Goal: Task Accomplishment & Management: Complete application form

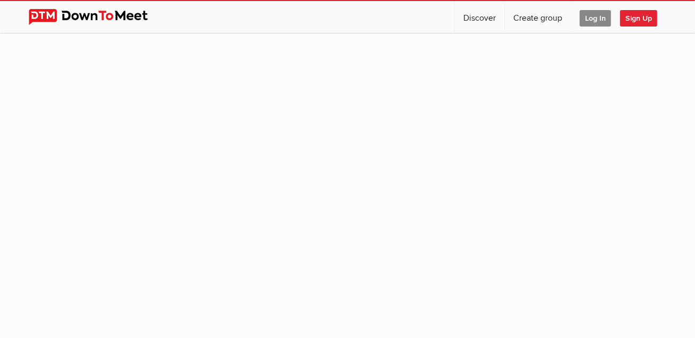
click at [597, 21] on span "Log In" at bounding box center [595, 18] width 31 height 16
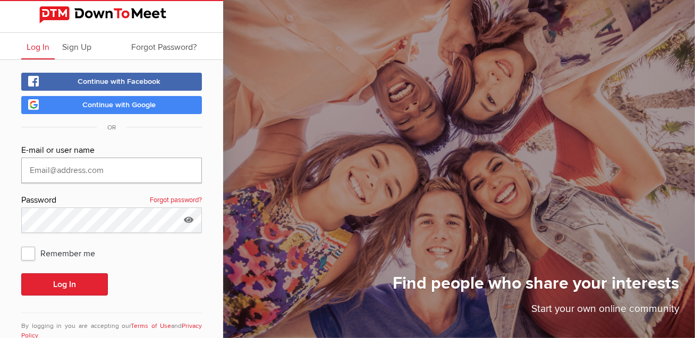
type input "[EMAIL_ADDRESS][DOMAIN_NAME]"
click at [79, 291] on button "Log In" at bounding box center [64, 285] width 87 height 22
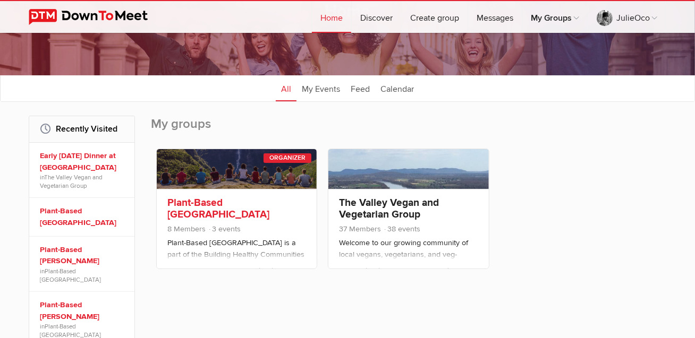
scroll to position [109, 0]
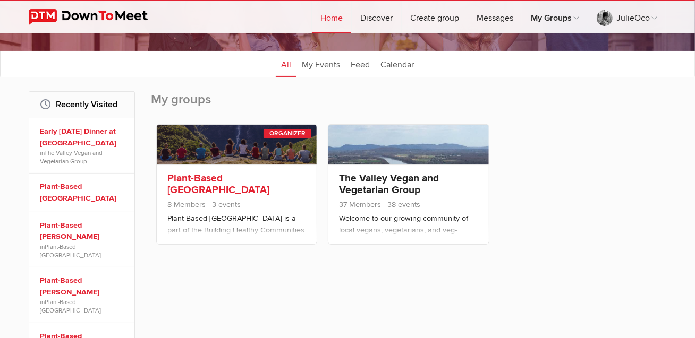
click at [253, 178] on link "Plant-Based [GEOGRAPHIC_DATA]" at bounding box center [218, 184] width 102 height 24
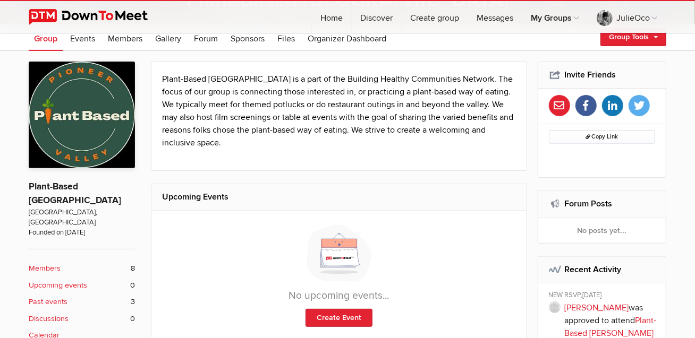
scroll to position [183, 0]
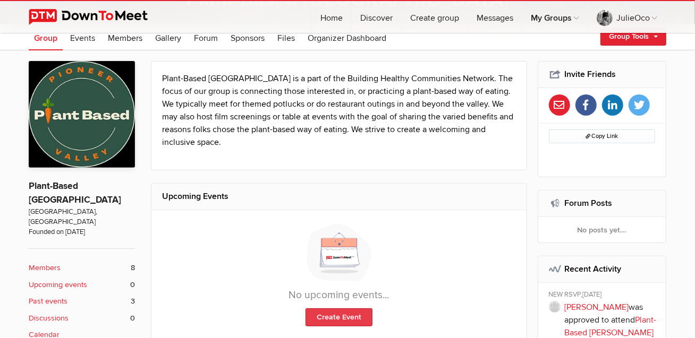
click at [337, 316] on link "Create Event" at bounding box center [339, 318] width 67 height 18
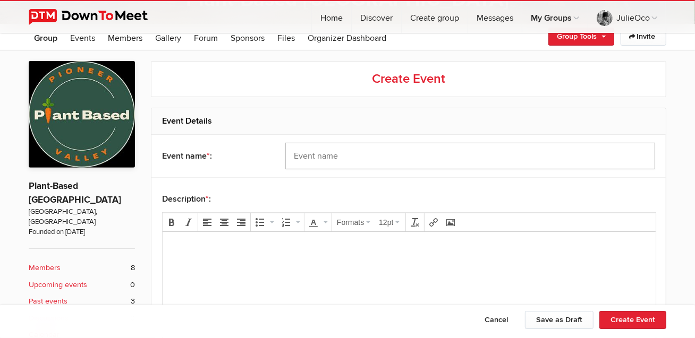
click at [346, 157] on input "text" at bounding box center [470, 156] width 370 height 27
click at [217, 244] on p at bounding box center [409, 246] width 476 height 13
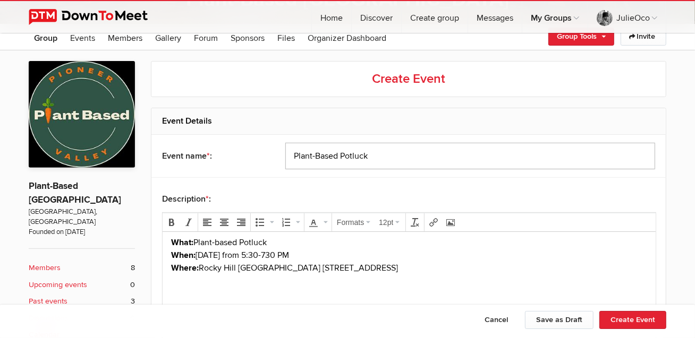
drag, startPoint x: 340, startPoint y: 156, endPoint x: 352, endPoint y: 157, distance: 12.3
click at [341, 156] on input "Plant-Based Potluck" at bounding box center [470, 156] width 370 height 27
type input "Plant-Based Fall Potluck"
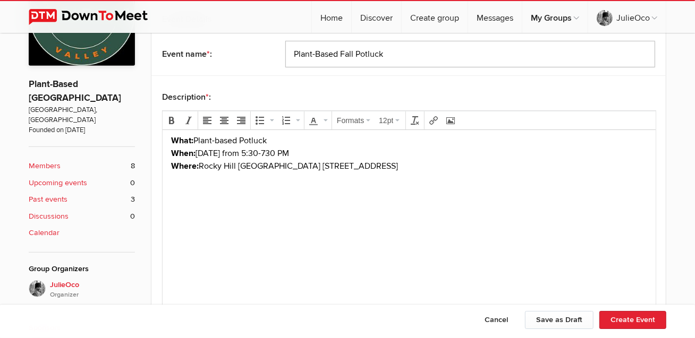
scroll to position [293, 0]
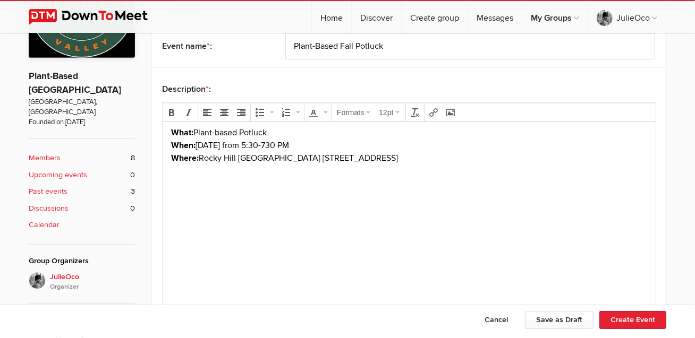
click at [187, 182] on body "What: Plant-based Potluck When: [DATE] from 5:30-730 PM Where: [GEOGRAPHIC_DATA…" at bounding box center [408, 158] width 485 height 65
click at [503, 165] on body "What: Plant-based Potluck When: [DATE] from 5:30-730 PM Where: [GEOGRAPHIC_DATA…" at bounding box center [408, 158] width 485 height 65
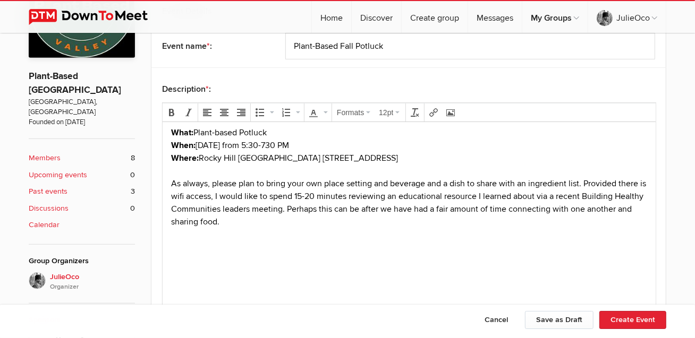
click at [587, 183] on div "As always, please plan to bring your own place setting and beverage and a dish …" at bounding box center [409, 202] width 476 height 51
click at [599, 185] on div "As always, please plan to bring your own place setting and beverage and a dish …" at bounding box center [409, 183] width 476 height 13
click at [350, 207] on div "Provided there is wifi access, I would like to spend 15-20 minutes reviewing an…" at bounding box center [409, 209] width 476 height 38
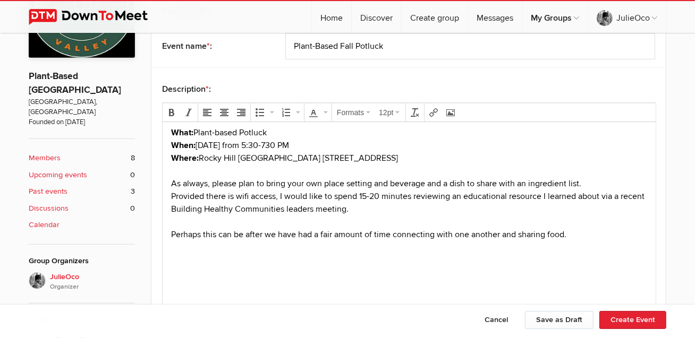
click at [582, 236] on div "Perhaps this can be after we have had a fair amount of time connecting with one…" at bounding box center [409, 234] width 476 height 13
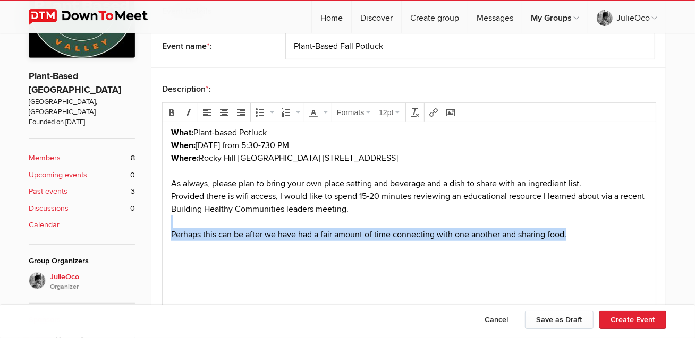
drag, startPoint x: 580, startPoint y: 236, endPoint x: 165, endPoint y: 226, distance: 415.2
click at [165, 226] on html "What: Plant-based Potluck When: [DATE] from 5:30-730 PM Where: [GEOGRAPHIC_DATA…" at bounding box center [408, 203] width 493 height 163
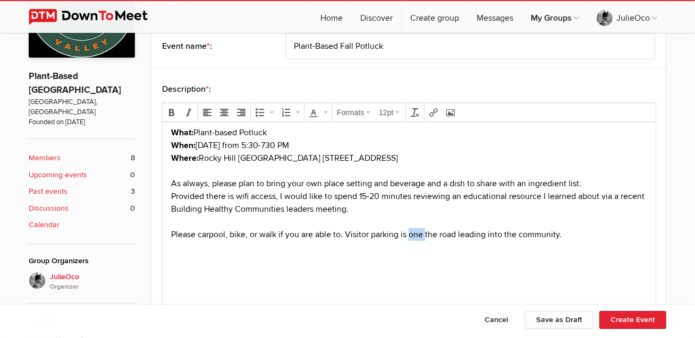
drag, startPoint x: 425, startPoint y: 234, endPoint x: 413, endPoint y: 234, distance: 11.7
click at [411, 235] on div "Please carpool, bike, or walk if you are able to. Visitor parking is one the ro…" at bounding box center [409, 234] width 476 height 13
click at [575, 236] on div "Please carpool, bike, or walk if you are able to. Visitor parking is along the …" at bounding box center [409, 234] width 476 height 13
click at [634, 323] on button "Create Event" at bounding box center [632, 320] width 67 height 18
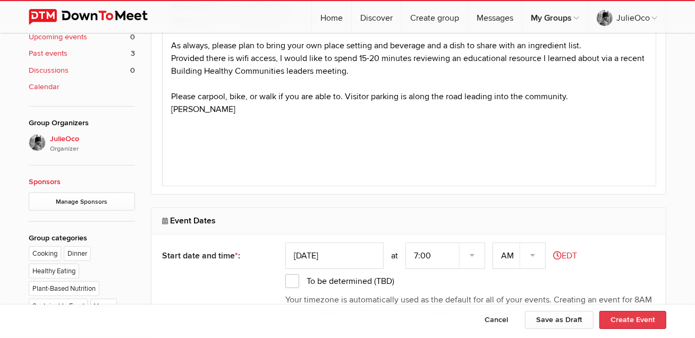
scroll to position [485, 0]
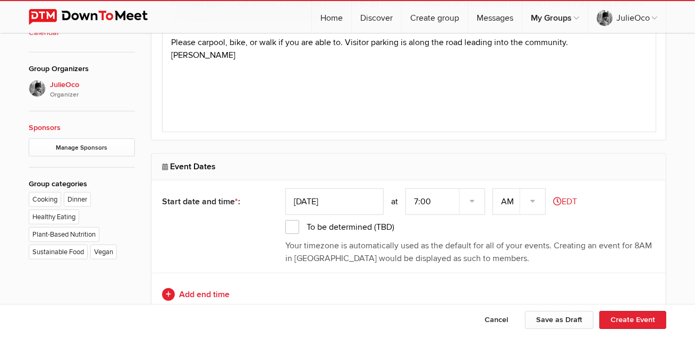
click at [370, 201] on input "[DATE]" at bounding box center [334, 202] width 98 height 27
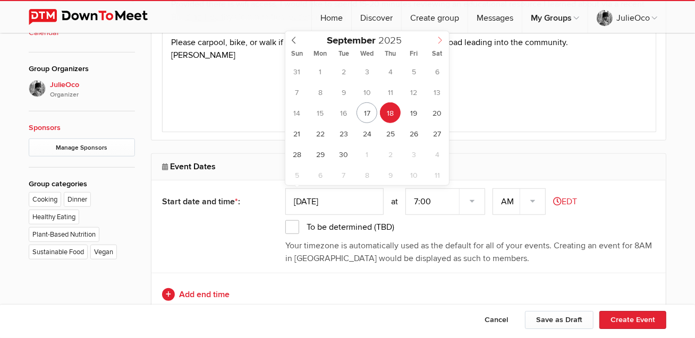
click at [444, 39] on span at bounding box center [440, 38] width 18 height 15
type input "[DATE]"
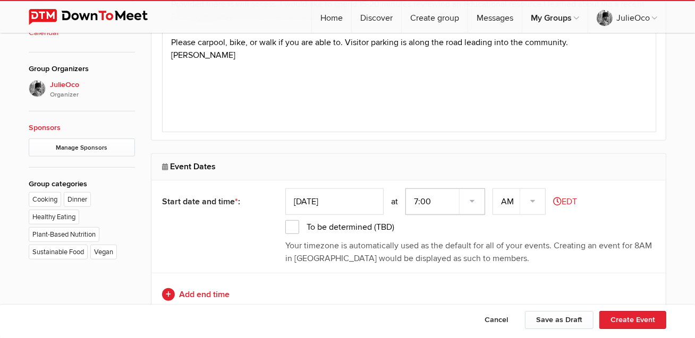
click at [471, 194] on select "7:00 7:15 7:30 7:45 8:00 8:15 8:30 8:45 9:00 9:15 9:30 9:45 10:00 10:15 10:30 1…" at bounding box center [445, 202] width 80 height 27
select select "5:30:00"
click at [407, 189] on select "7:00 7:15 7:30 7:45 8:00 8:15 8:30 8:45 9:00 9:15 9:30 9:45 10:00 10:15 10:30 1…" at bounding box center [445, 202] width 80 height 27
click at [535, 198] on select "AM PM" at bounding box center [519, 202] width 53 height 27
select select "PM"
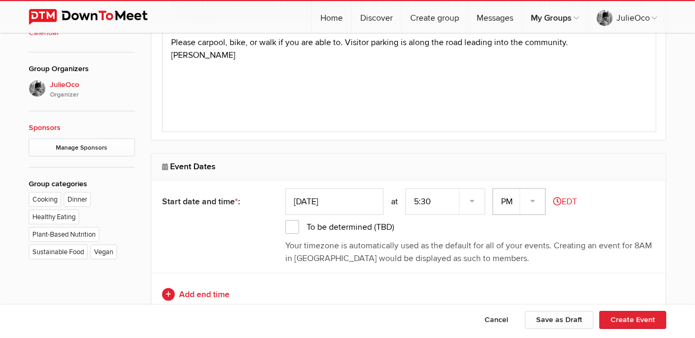
click at [494, 189] on select "AM PM" at bounding box center [519, 202] width 53 height 27
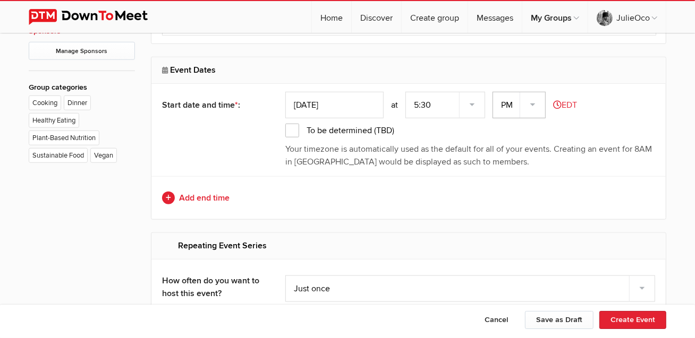
scroll to position [595, 0]
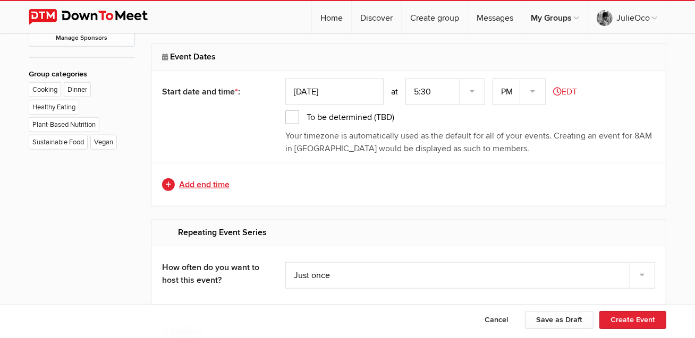
click at [174, 182] on link "Add end time" at bounding box center [408, 185] width 493 height 13
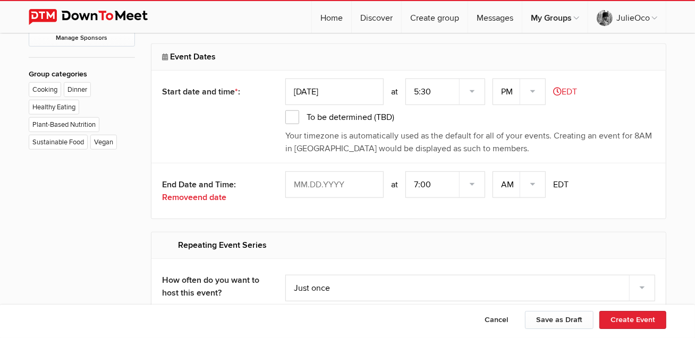
click at [369, 181] on input "text" at bounding box center [334, 185] width 98 height 27
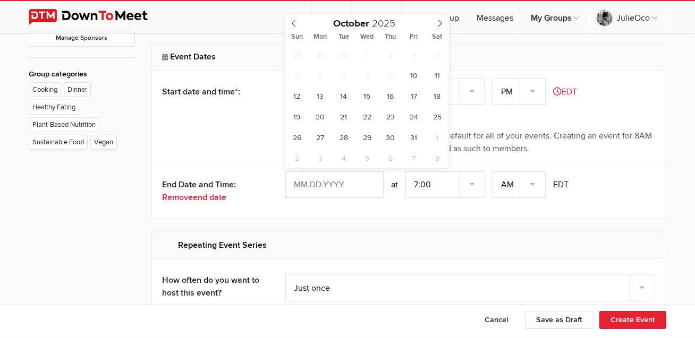
type input "[DATE]"
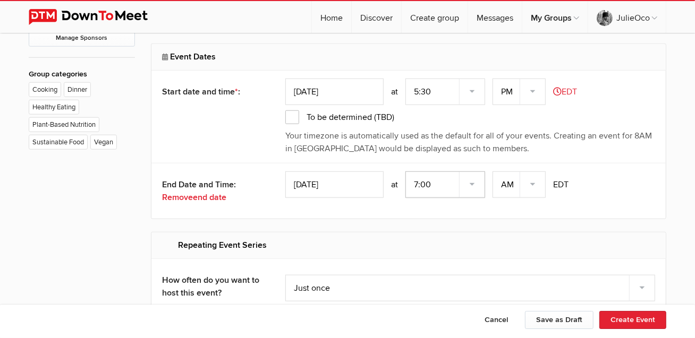
click at [435, 179] on select "7:00 7:15 7:30 7:45 8:00 8:15 8:30 8:45 9:00 9:15 9:30 9:45 10:00 10:15 10:30 1…" at bounding box center [445, 185] width 80 height 27
select select "7:30:00"
click at [407, 172] on select "7:00 7:15 7:30 7:45 8:00 8:15 8:30 8:45 9:00 9:15 9:30 9:45 10:00 10:15 10:30 1…" at bounding box center [445, 185] width 80 height 27
click at [528, 177] on select "AM PM" at bounding box center [519, 185] width 53 height 27
select select "PM"
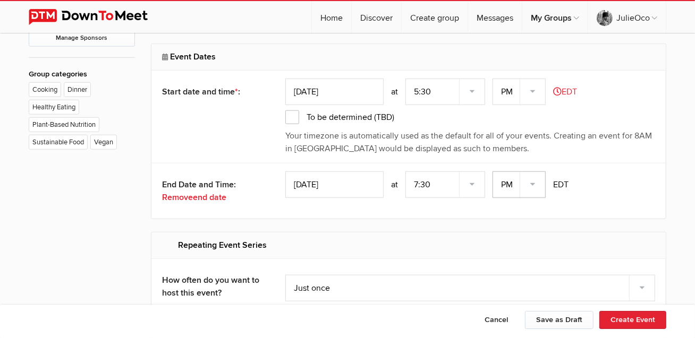
click at [494, 172] on select "AM PM" at bounding box center [519, 185] width 53 height 27
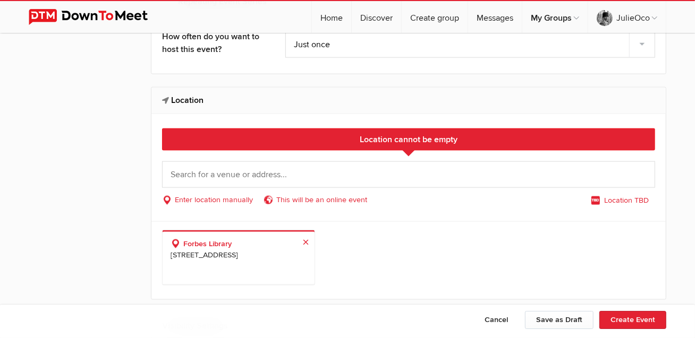
scroll to position [852, 0]
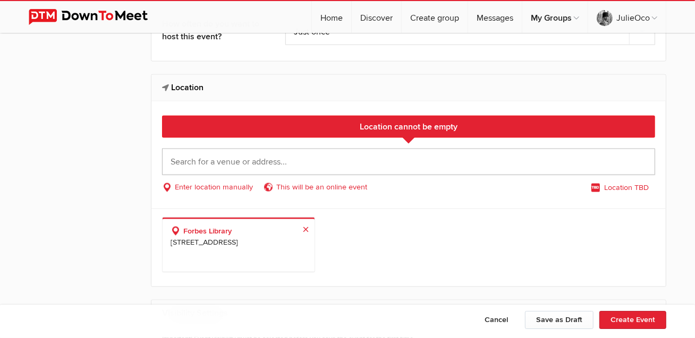
click at [252, 157] on input "text" at bounding box center [408, 162] width 493 height 27
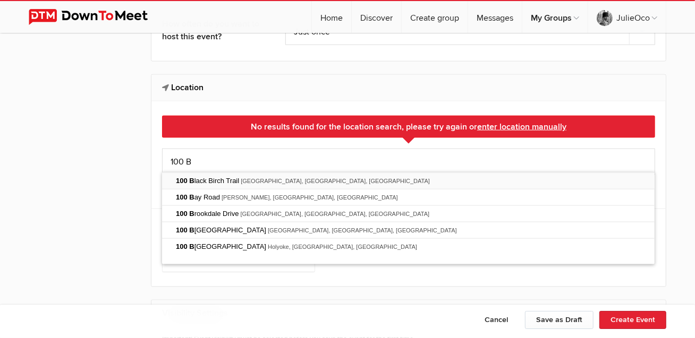
type input "[STREET_ADDRESS]"
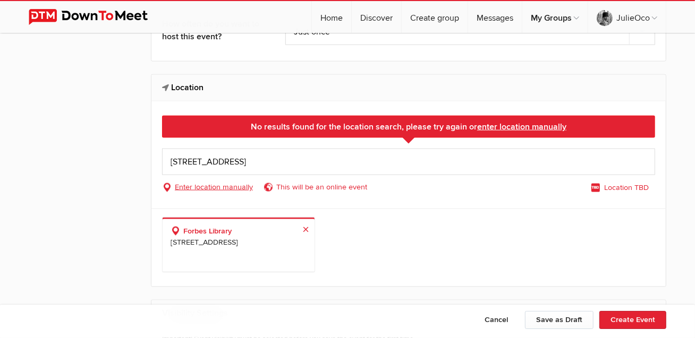
select select "[GEOGRAPHIC_DATA]"
select select "MA"
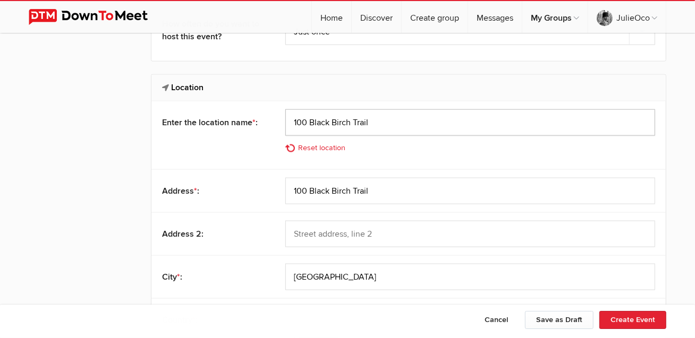
drag, startPoint x: 265, startPoint y: 122, endPoint x: 259, endPoint y: 122, distance: 5.9
click at [259, 122] on div "Enter the location name * : [STREET_ADDRESS] Reset location" at bounding box center [408, 135] width 514 height 68
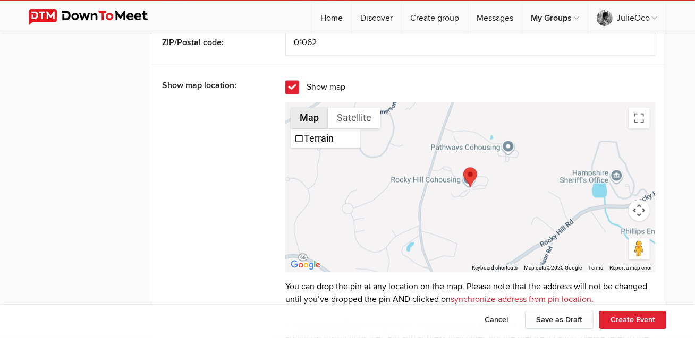
scroll to position [1218, 0]
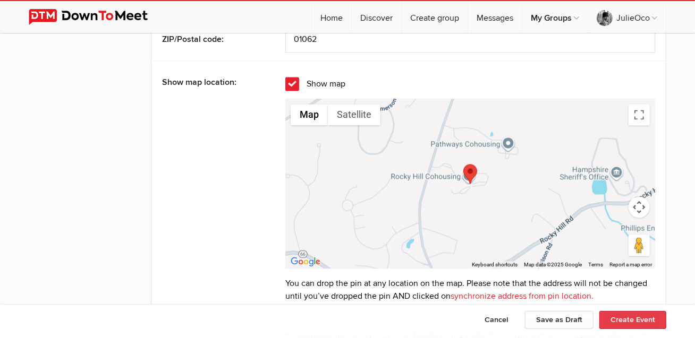
type input "Rocky Hill [GEOGRAPHIC_DATA]"
click at [647, 320] on button "Create Event" at bounding box center [632, 320] width 67 height 18
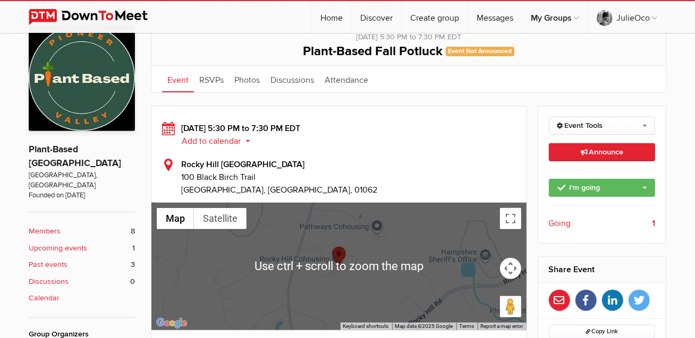
scroll to position [256, 0]
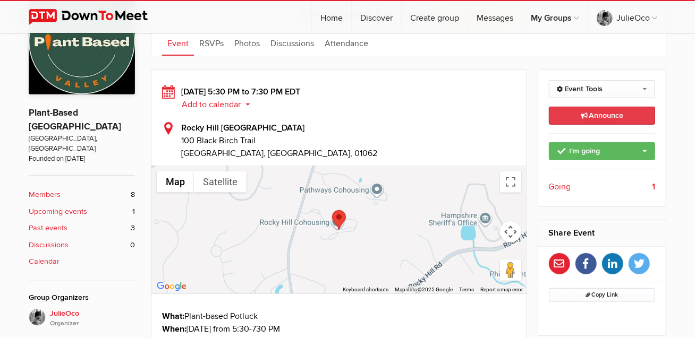
click at [579, 113] on link "Announce This announcement goes out to all group members. Additionally, three e…" at bounding box center [602, 116] width 107 height 18
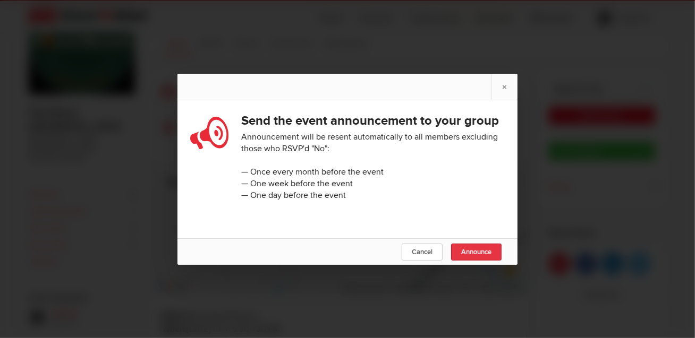
click at [487, 257] on span "Announce" at bounding box center [476, 252] width 30 height 9
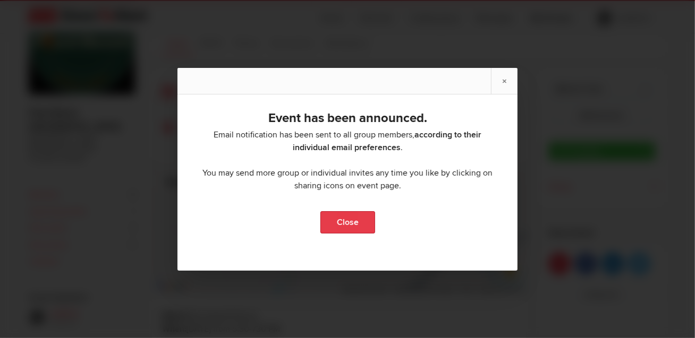
click at [350, 223] on link "Close" at bounding box center [347, 222] width 55 height 22
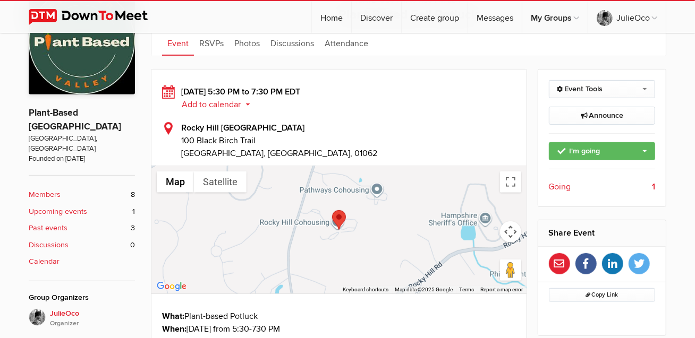
click at [59, 189] on b "Members" at bounding box center [45, 195] width 32 height 12
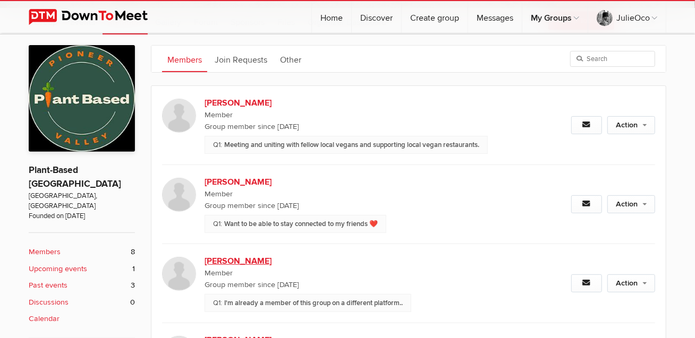
scroll to position [206, 0]
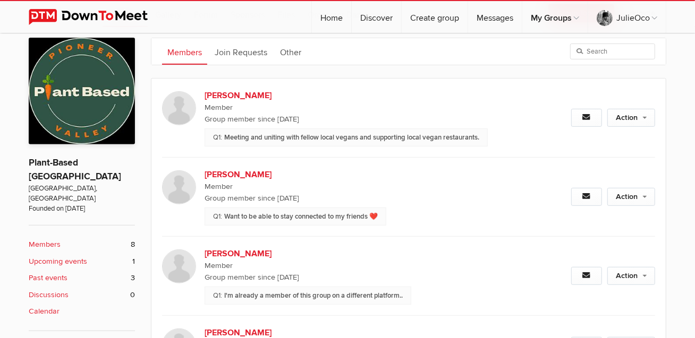
click at [76, 256] on b "Upcoming events" at bounding box center [58, 262] width 58 height 12
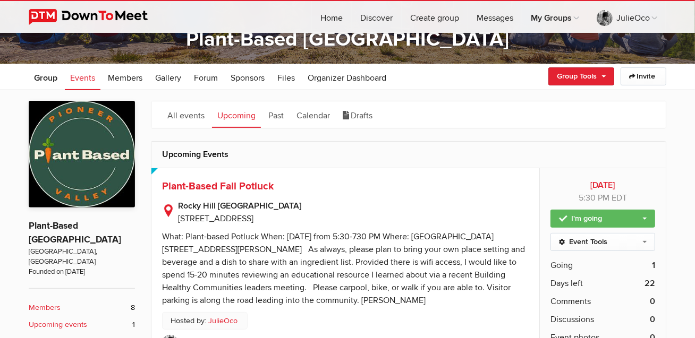
scroll to position [146, 0]
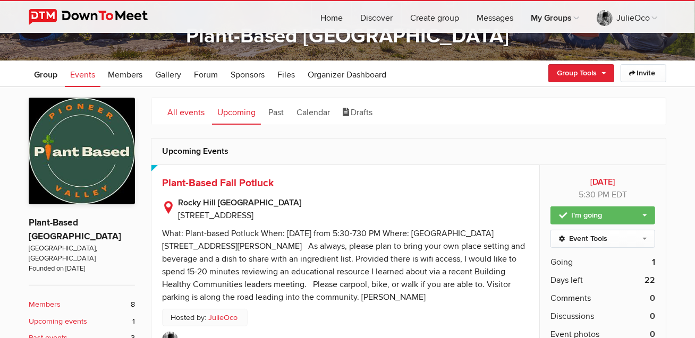
click at [185, 108] on link "All events" at bounding box center [186, 111] width 48 height 27
click at [50, 78] on span "Group" at bounding box center [45, 75] width 23 height 11
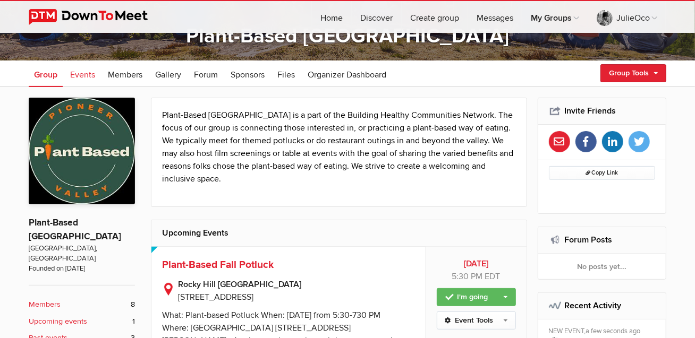
click at [82, 73] on span "Events" at bounding box center [82, 75] width 25 height 11
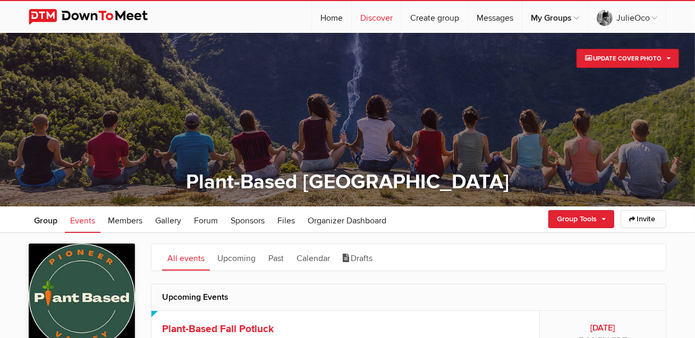
click at [385, 22] on link "Discover" at bounding box center [376, 17] width 49 height 32
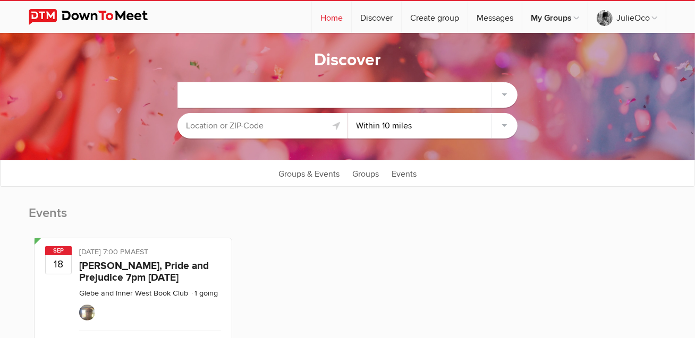
click at [335, 17] on link "Home" at bounding box center [331, 17] width 39 height 32
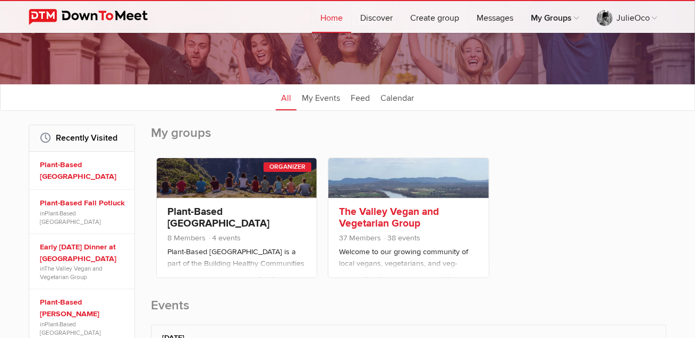
scroll to position [109, 0]
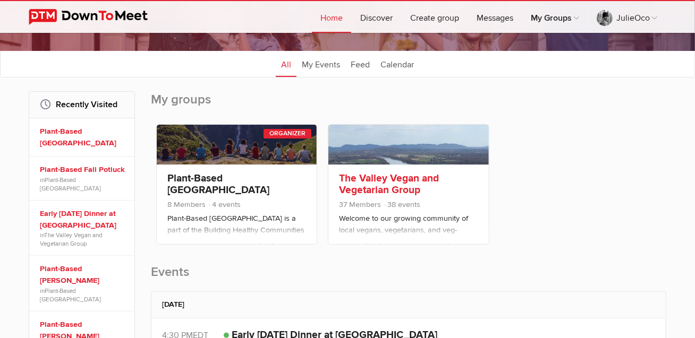
click at [387, 180] on link "The Valley Vegan and Vegetarian Group" at bounding box center [389, 184] width 100 height 24
